Goal: Transaction & Acquisition: Purchase product/service

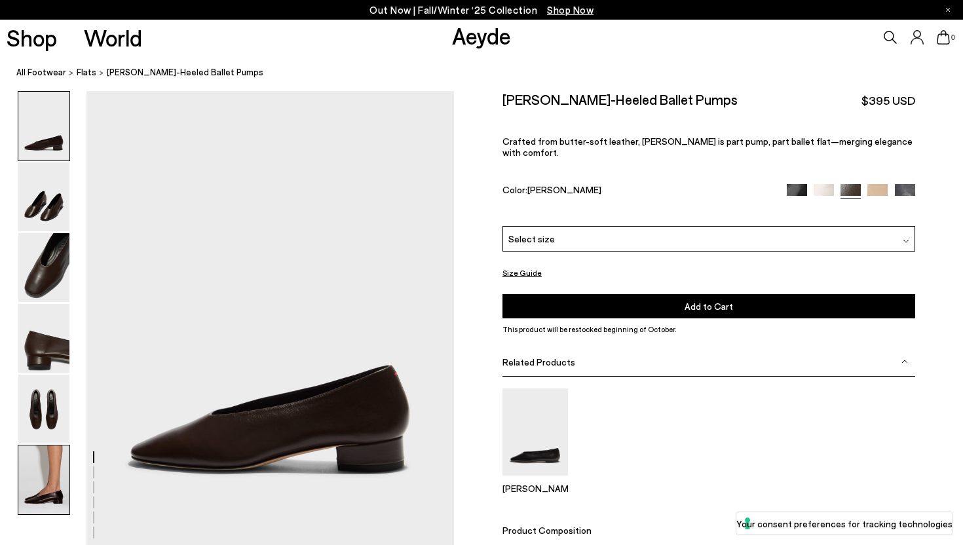
click at [47, 457] on img at bounding box center [43, 480] width 51 height 69
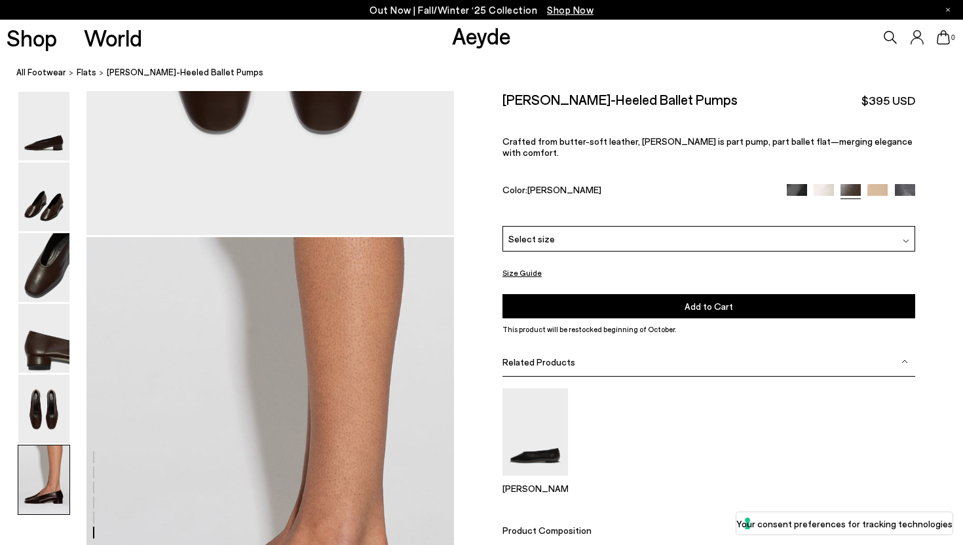
scroll to position [2553, 0]
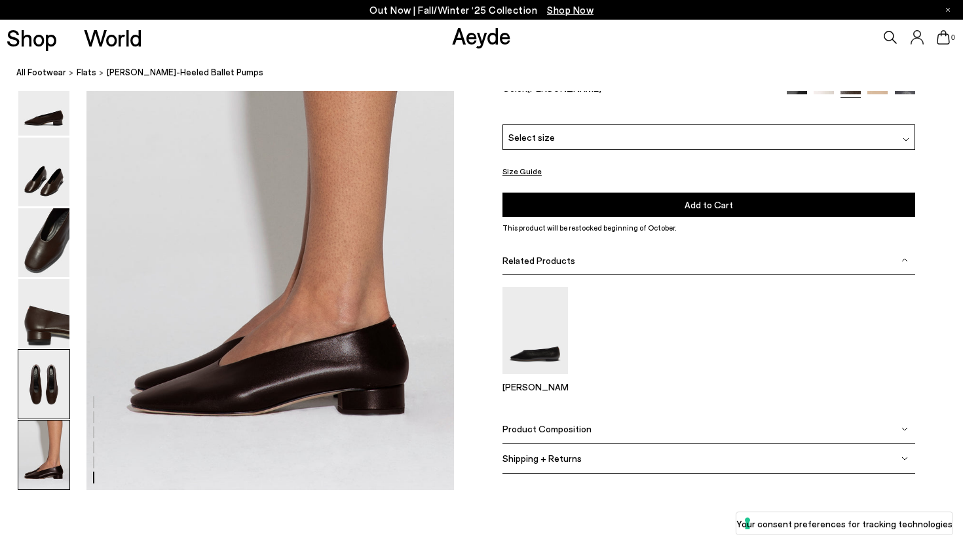
click at [59, 399] on img at bounding box center [43, 384] width 51 height 69
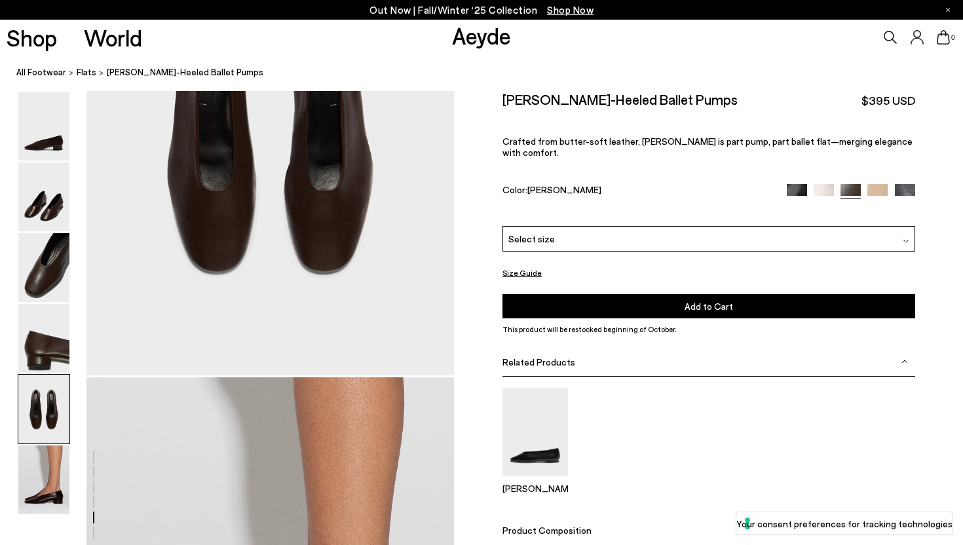
scroll to position [1905, 0]
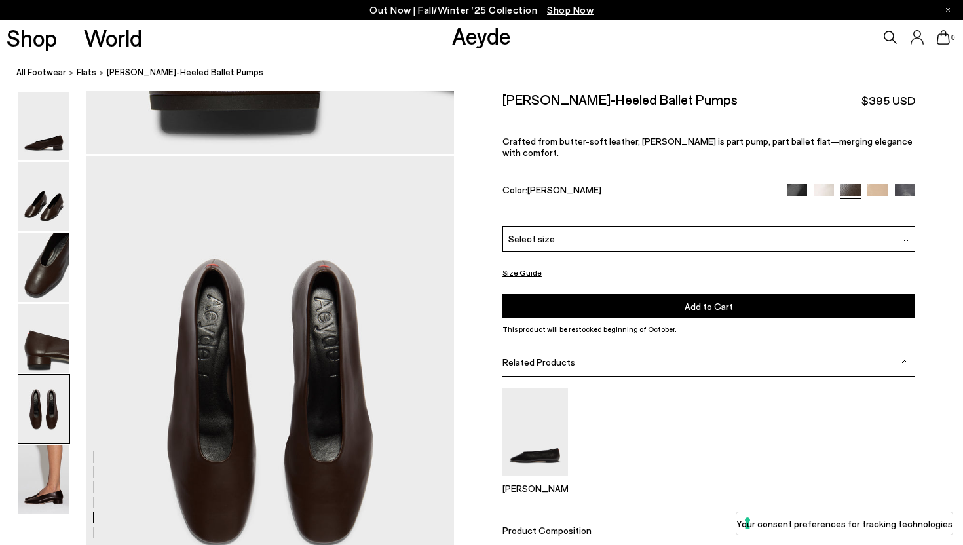
click at [799, 184] on img at bounding box center [797, 194] width 20 height 20
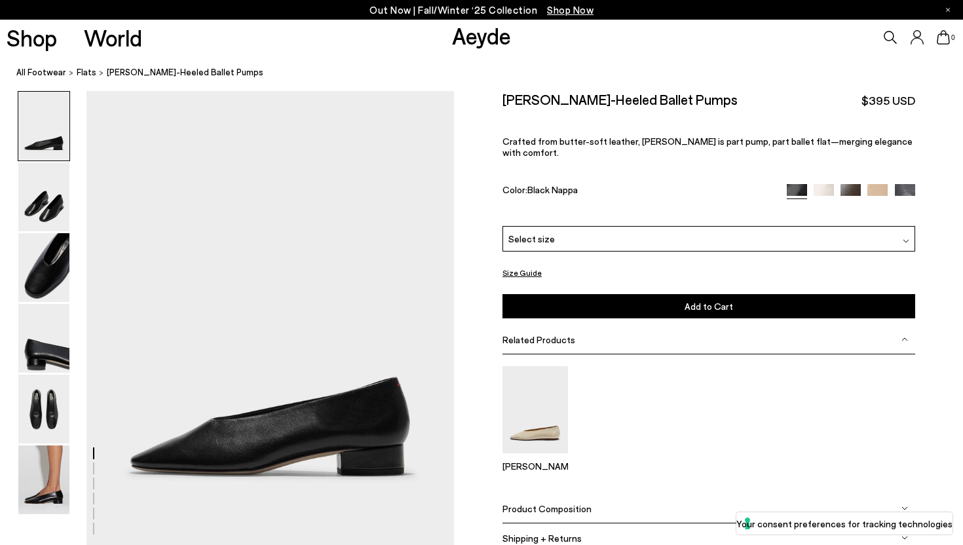
click at [820, 184] on img at bounding box center [824, 194] width 20 height 20
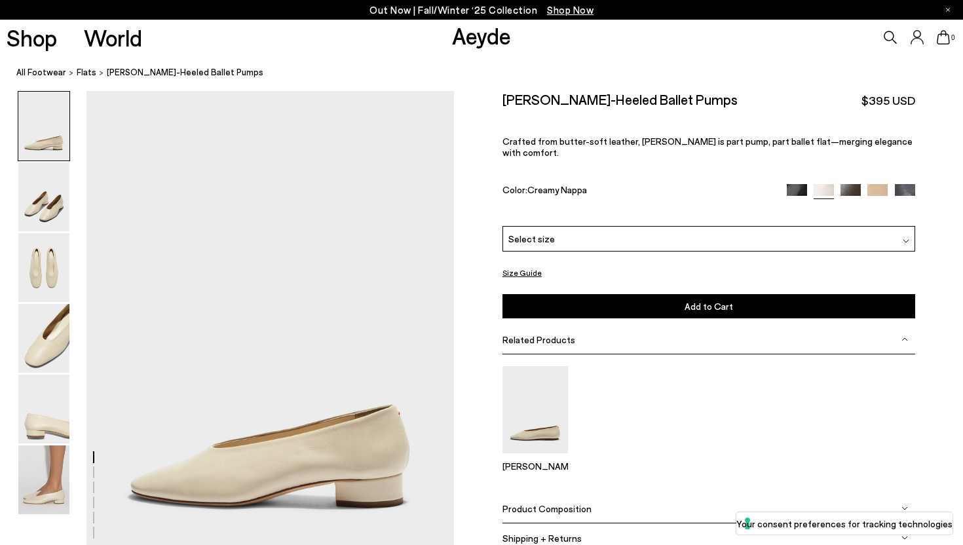
drag, startPoint x: 0, startPoint y: 0, endPoint x: 869, endPoint y: 180, distance: 887.3
click at [869, 184] on img at bounding box center [878, 194] width 20 height 20
